Goal: Transaction & Acquisition: Purchase product/service

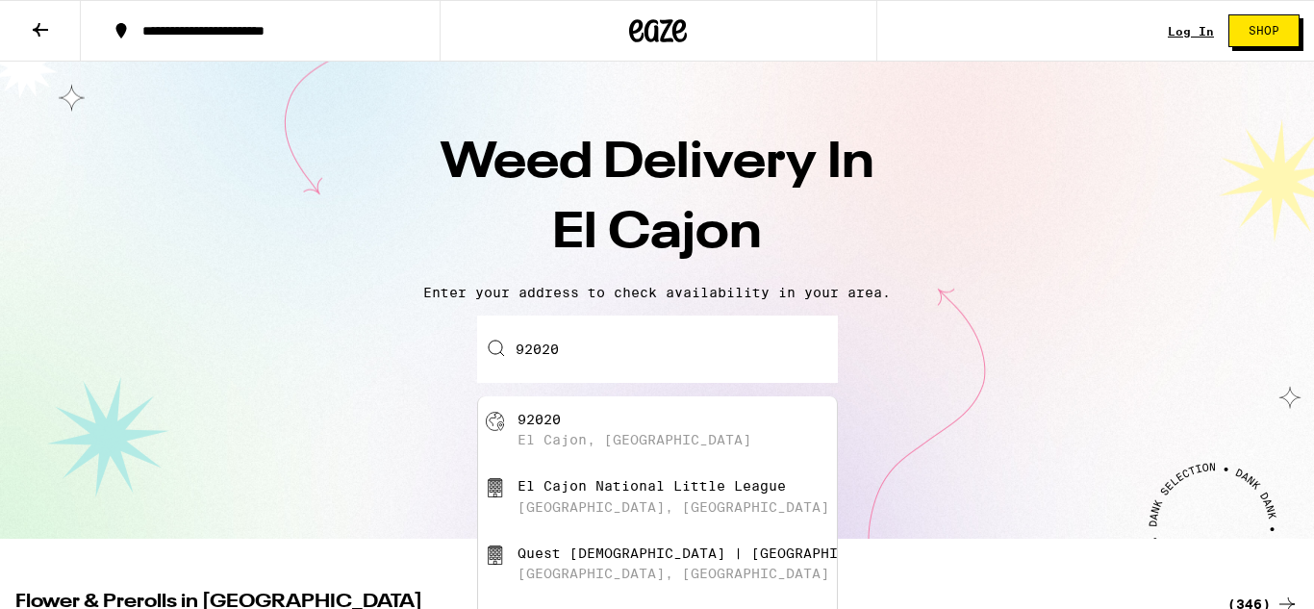
click at [599, 443] on div "El Cajon, [GEOGRAPHIC_DATA]" at bounding box center [635, 439] width 234 height 15
type input "[GEOGRAPHIC_DATA]"
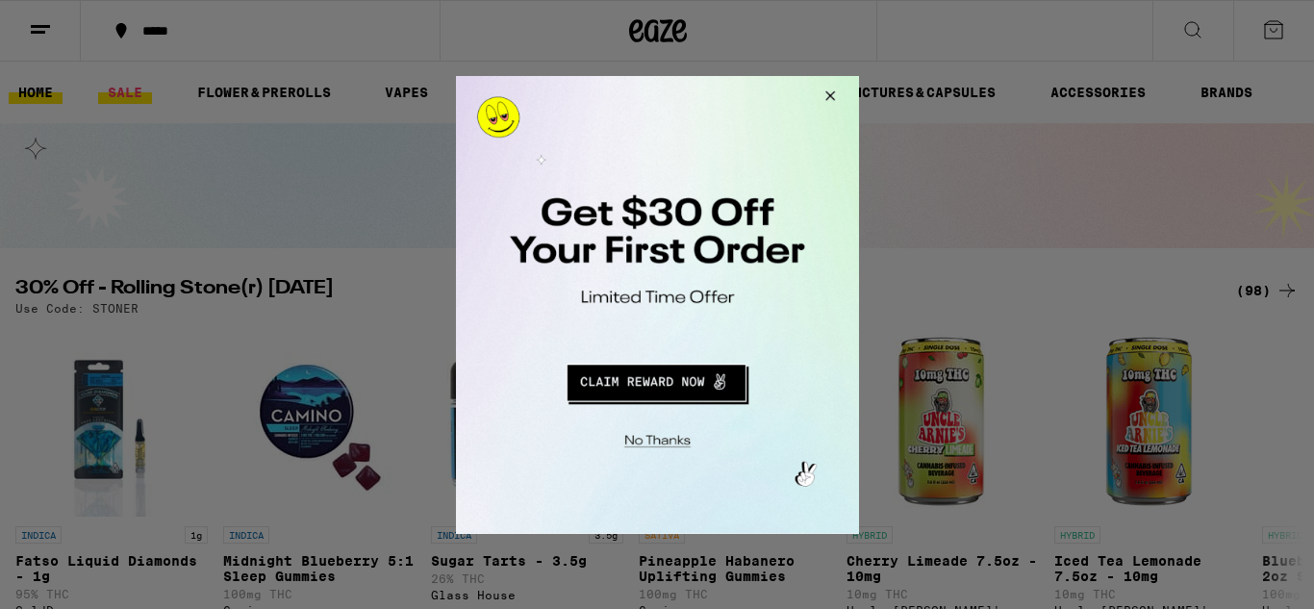
click at [128, 86] on div at bounding box center [657, 304] width 1314 height 609
click at [707, 379] on button "Redirect to URL" at bounding box center [655, 379] width 335 height 46
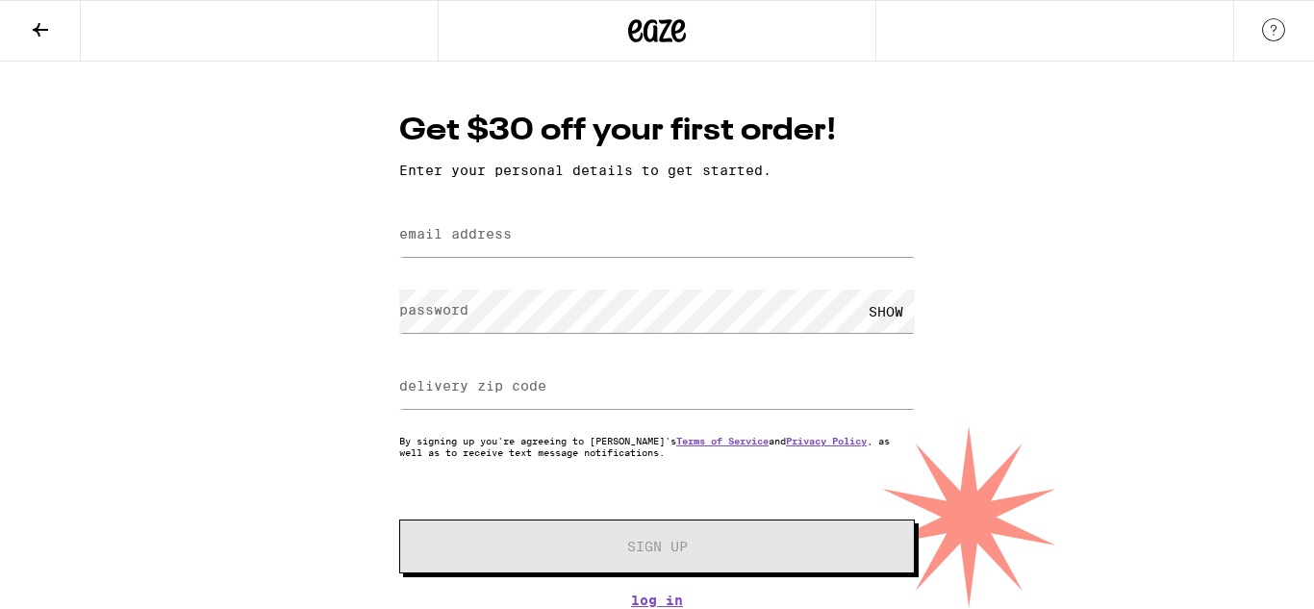
type input "[EMAIL_ADDRESS][DOMAIN_NAME]"
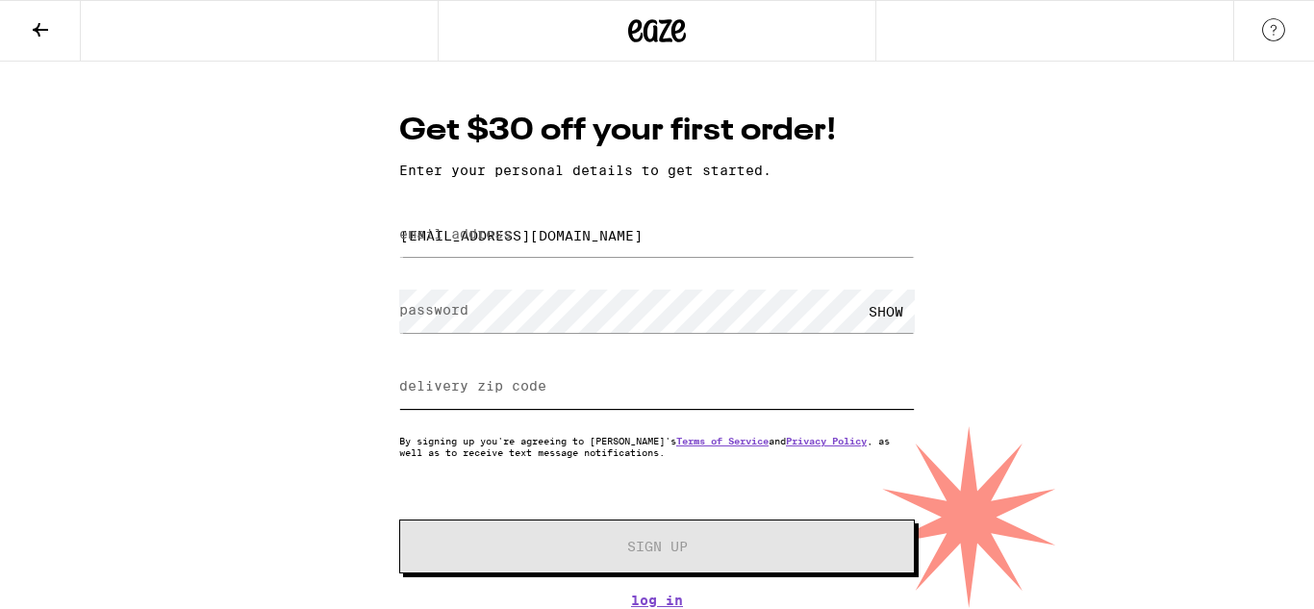
type input "92020"
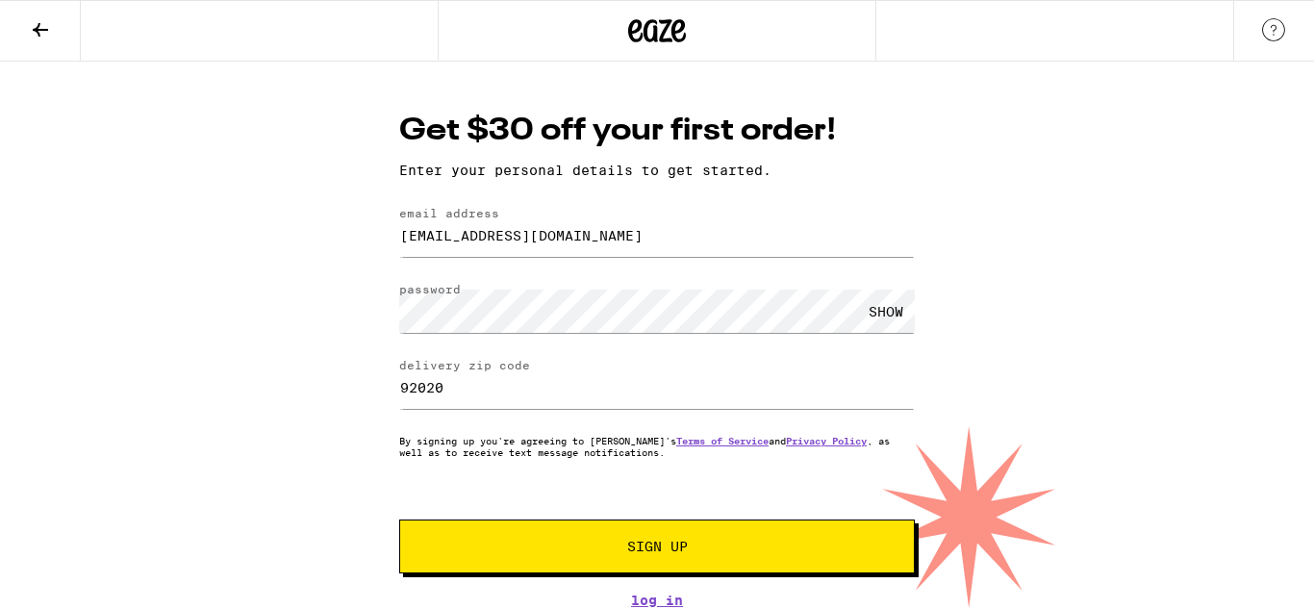
drag, startPoint x: 1000, startPoint y: 227, endPoint x: 1010, endPoint y: 218, distance: 12.9
click at [1007, 224] on div "Get $30 off your first order! Enter your personal details to get started. email…" at bounding box center [657, 335] width 1314 height 546
drag, startPoint x: 868, startPoint y: 310, endPoint x: 886, endPoint y: 328, distance: 25.8
click at [871, 316] on div "SHOW" at bounding box center [886, 311] width 58 height 43
click at [781, 537] on button "Sign Up" at bounding box center [657, 546] width 516 height 54
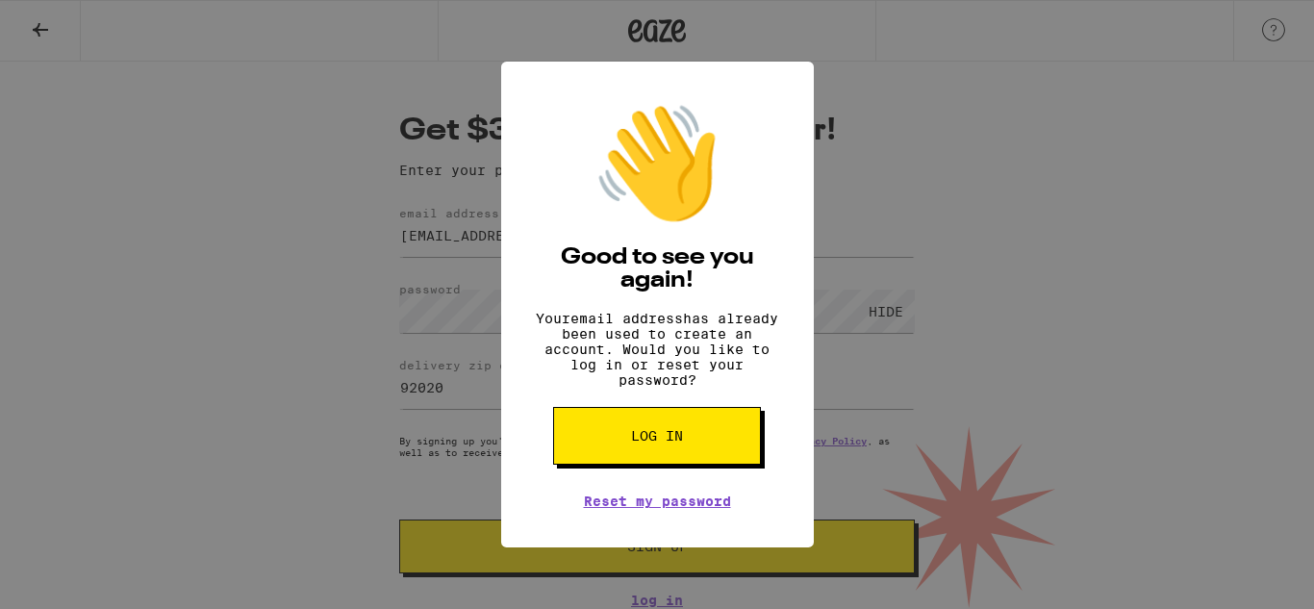
click at [611, 432] on button "Log in" at bounding box center [657, 436] width 208 height 58
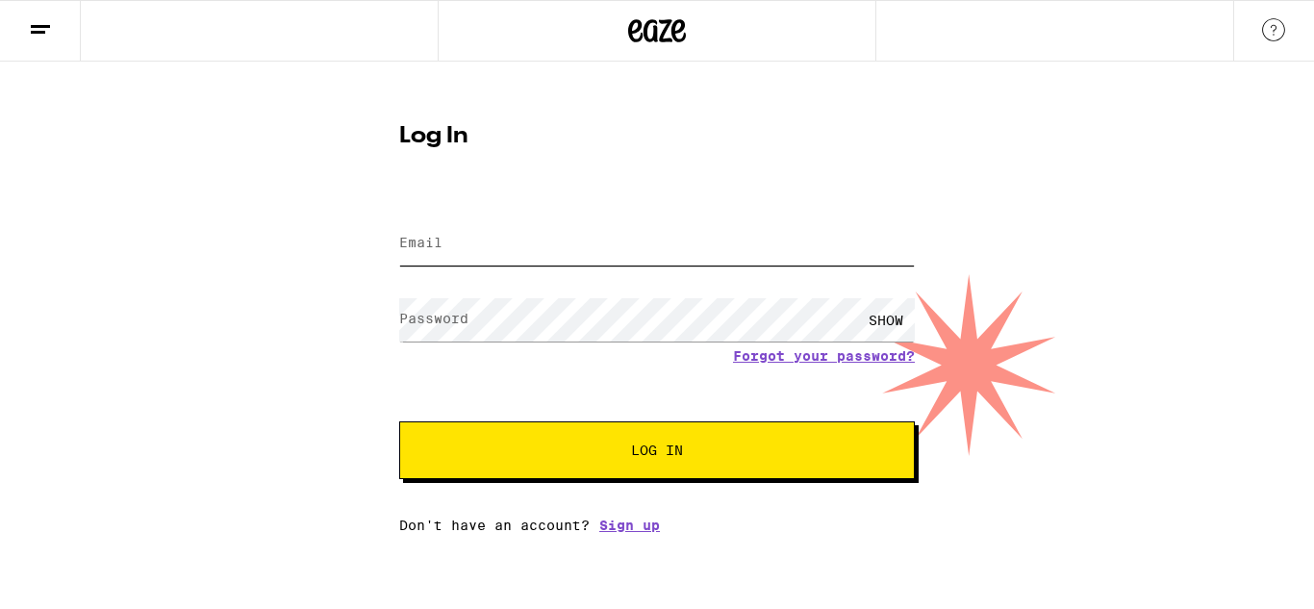
type input "stephaniejanik85@gmail.com"
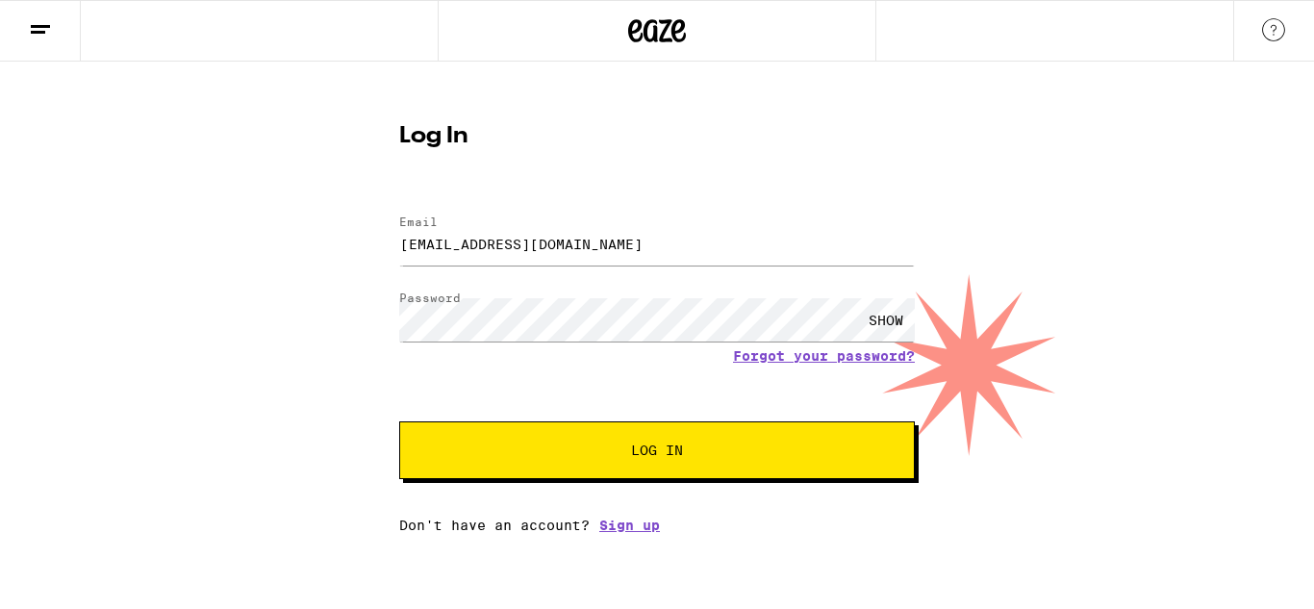
click at [796, 455] on span "Log In" at bounding box center [657, 449] width 360 height 13
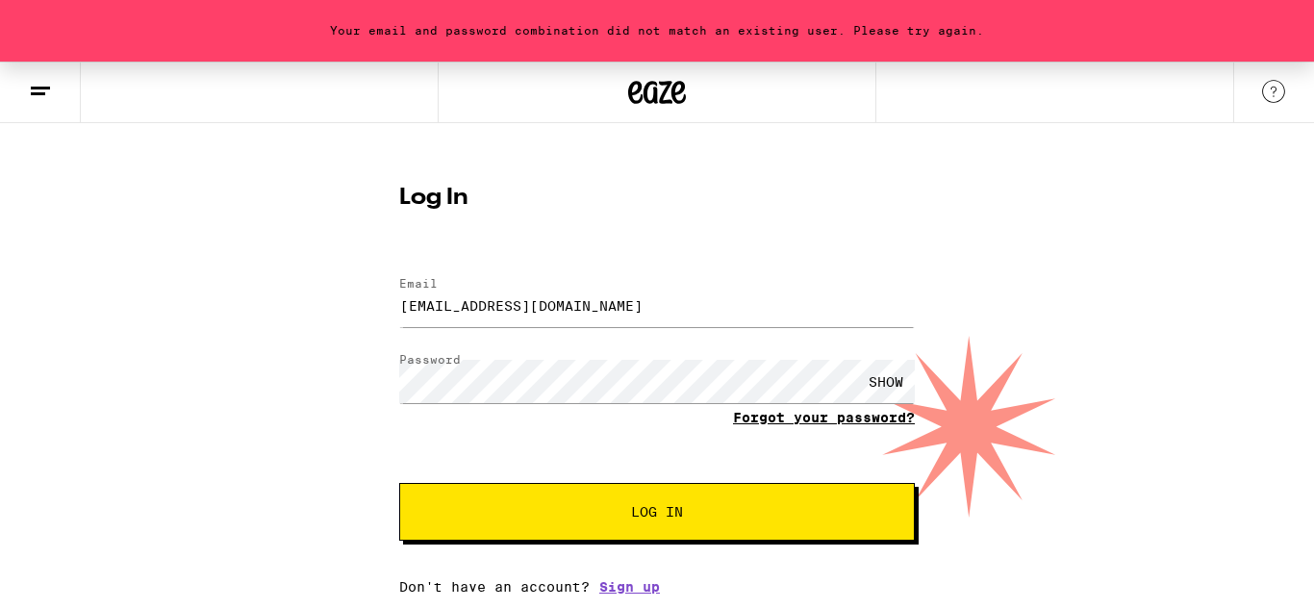
click at [821, 421] on link "Forgot your password?" at bounding box center [824, 417] width 182 height 15
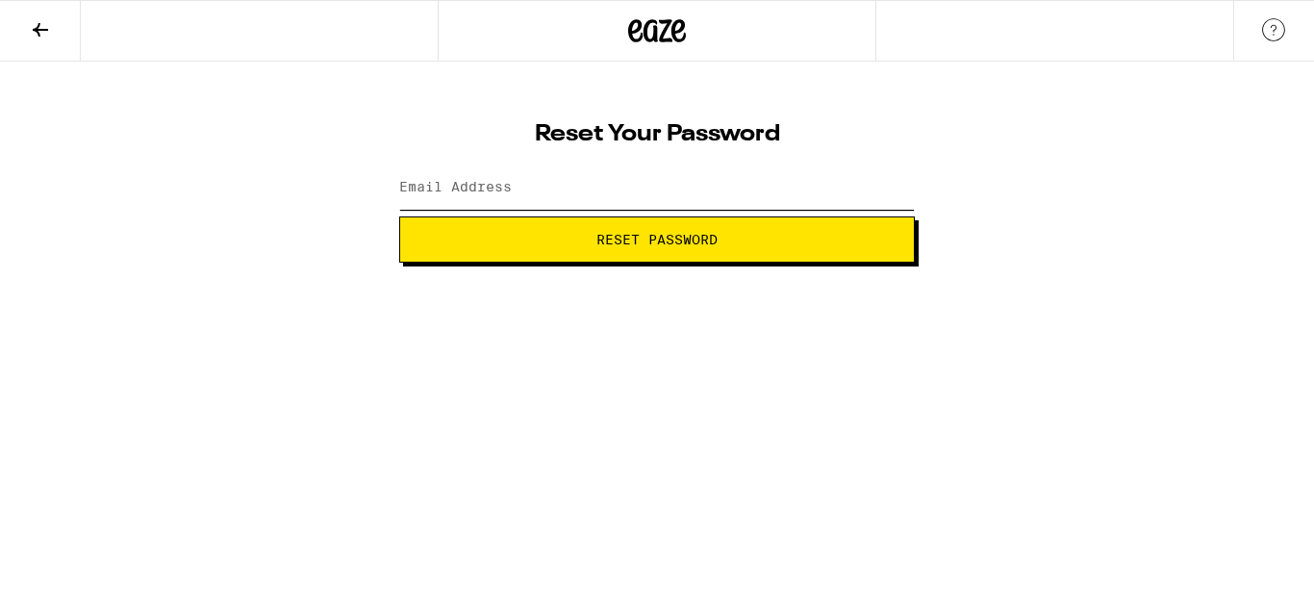
click at [606, 181] on input "Email Address" at bounding box center [657, 187] width 516 height 43
type input "stephaniejanik85@gmail.com"
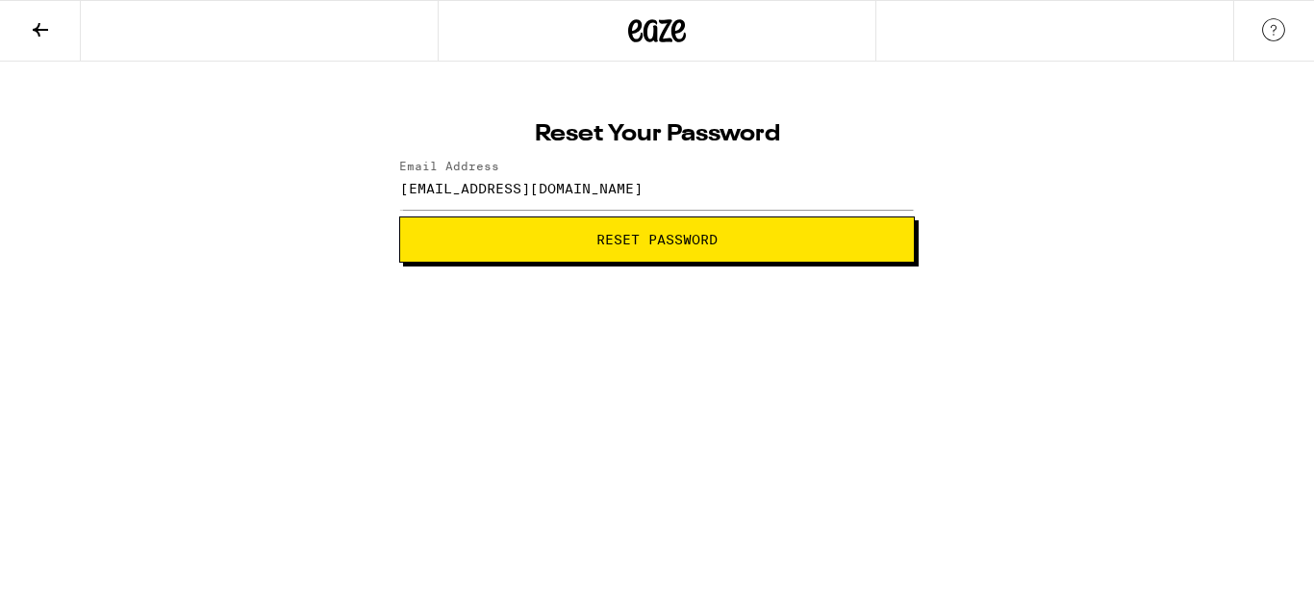
click at [666, 250] on button "Reset Password" at bounding box center [657, 239] width 516 height 46
